Goal: Check status: Check status

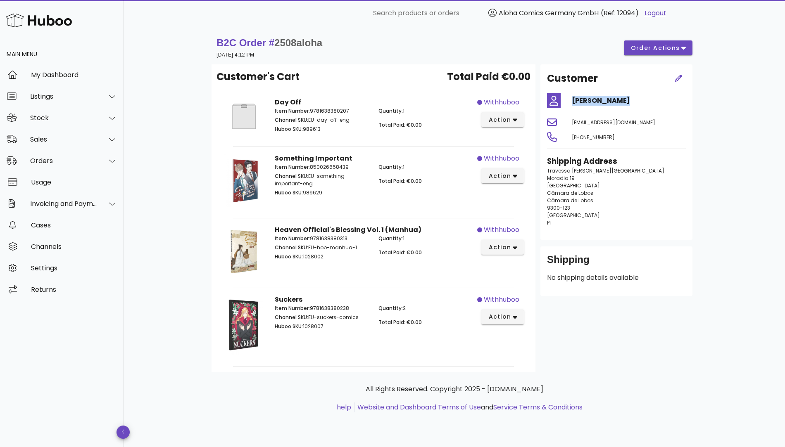
click at [600, 100] on h4 "[PERSON_NAME]" at bounding box center [629, 101] width 114 height 10
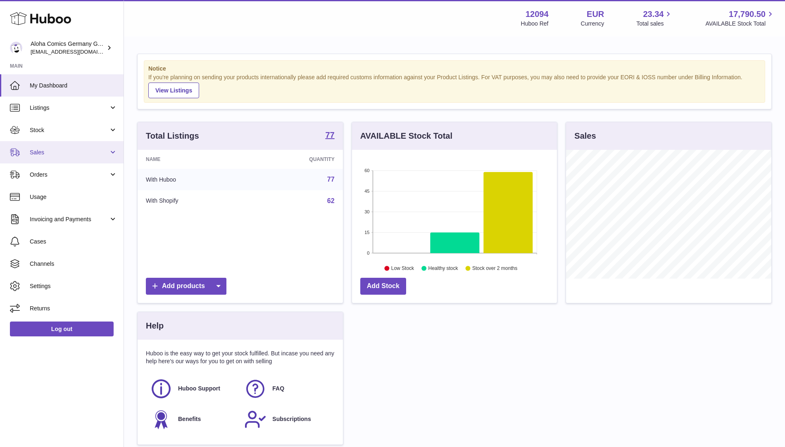
scroll to position [129, 205]
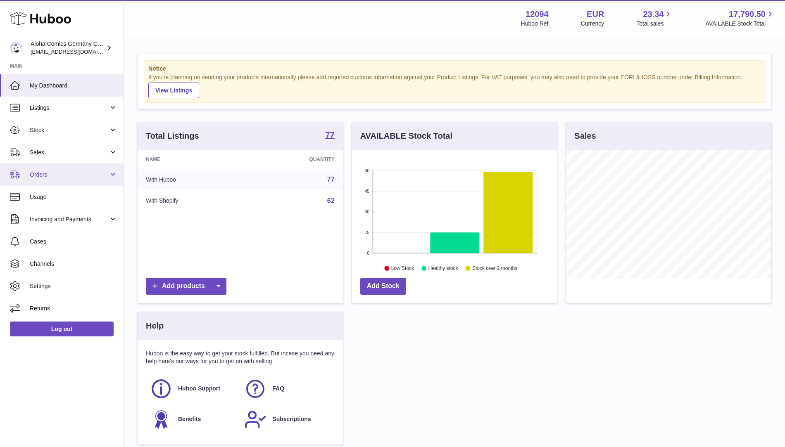
click at [51, 166] on link "Orders" at bounding box center [62, 175] width 124 height 22
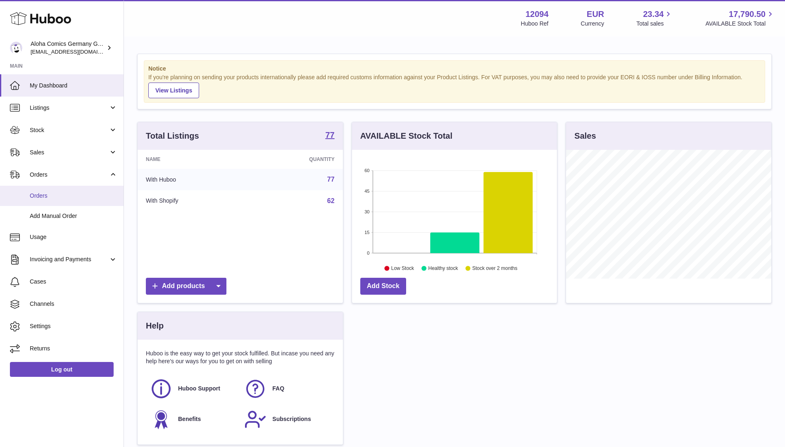
click at [56, 191] on link "Orders" at bounding box center [62, 196] width 124 height 20
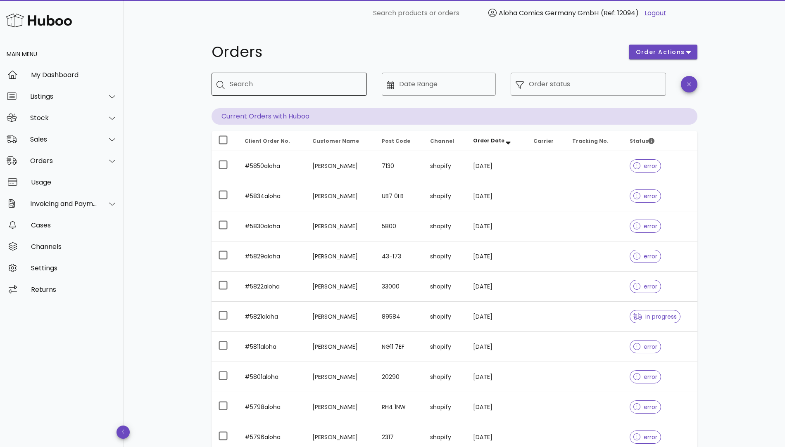
click at [300, 84] on input "Search" at bounding box center [295, 84] width 131 height 13
paste input "**********"
type input "**********"
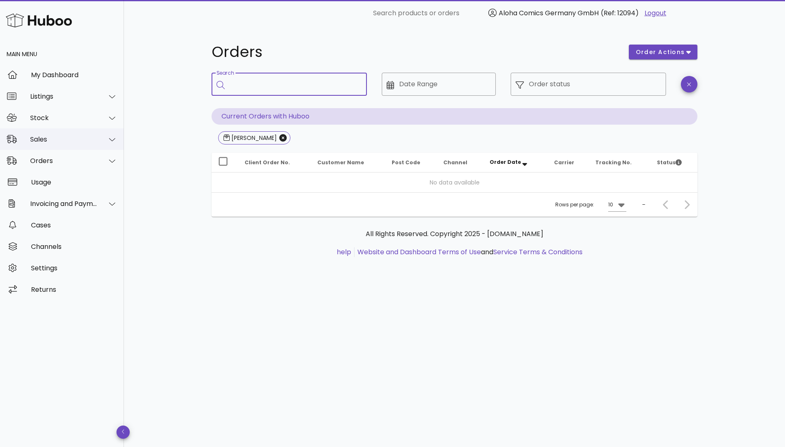
click at [71, 145] on div "Sales" at bounding box center [62, 139] width 124 height 21
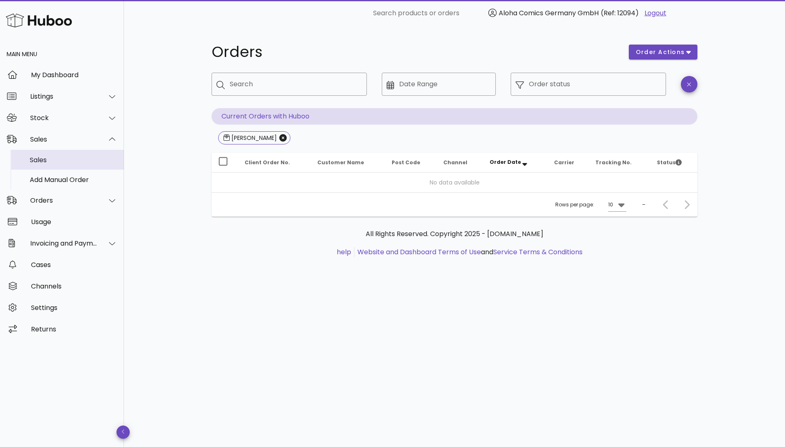
click at [62, 161] on div "Sales" at bounding box center [74, 160] width 88 height 8
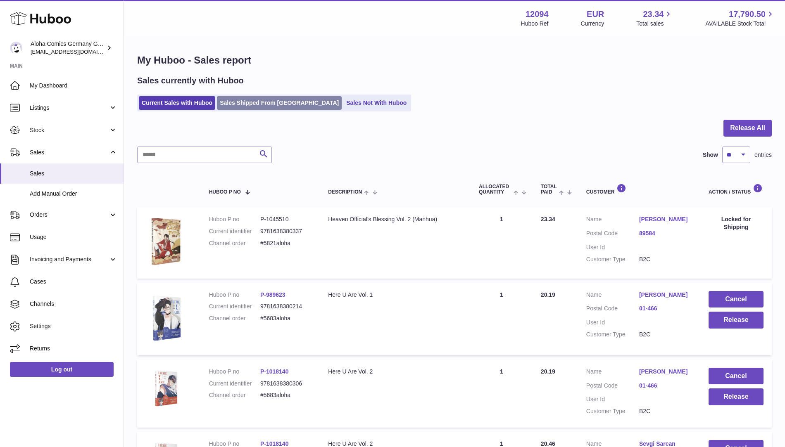
click at [230, 104] on link "Sales Shipped From [GEOGRAPHIC_DATA]" at bounding box center [279, 103] width 125 height 14
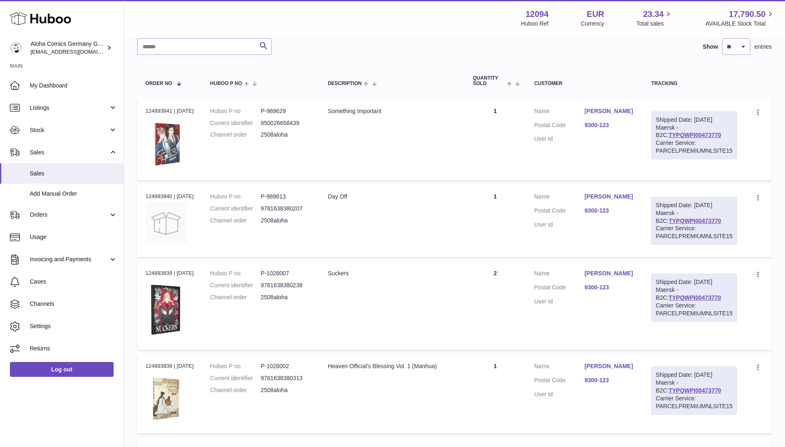
scroll to position [87, 0]
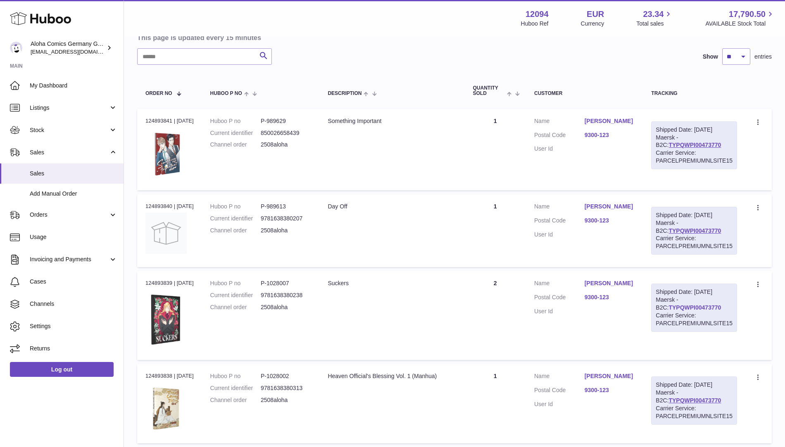
click at [669, 306] on link "TYPQWPI00473770" at bounding box center [695, 308] width 52 height 7
